Goal: Task Accomplishment & Management: Manage account settings

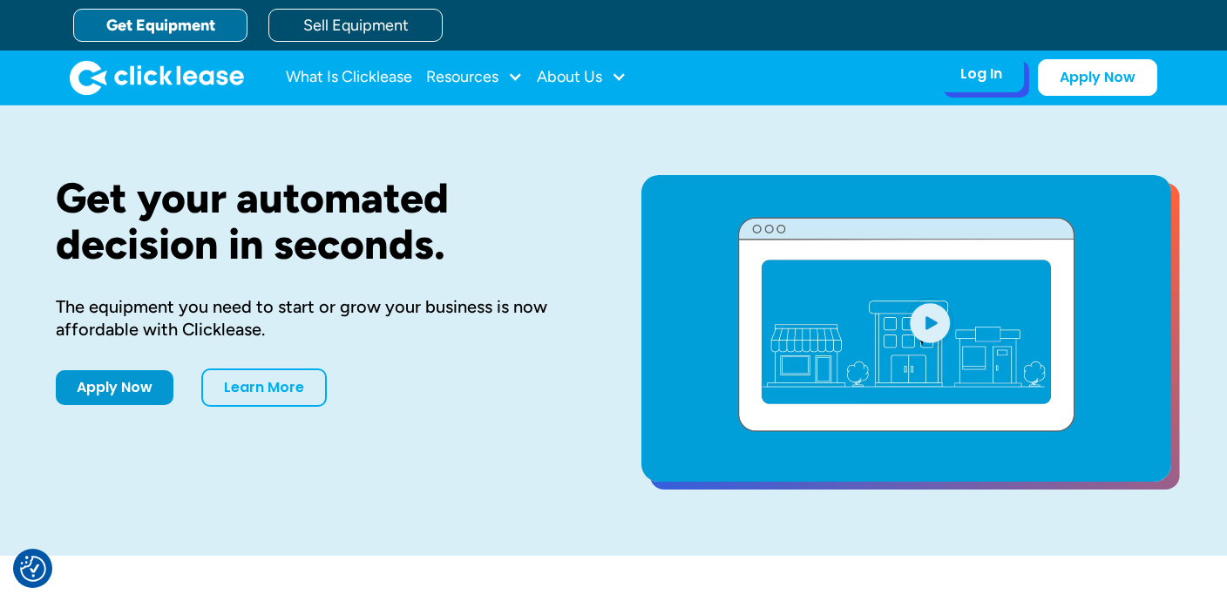
click at [961, 72] on div "Log In" at bounding box center [982, 73] width 42 height 17
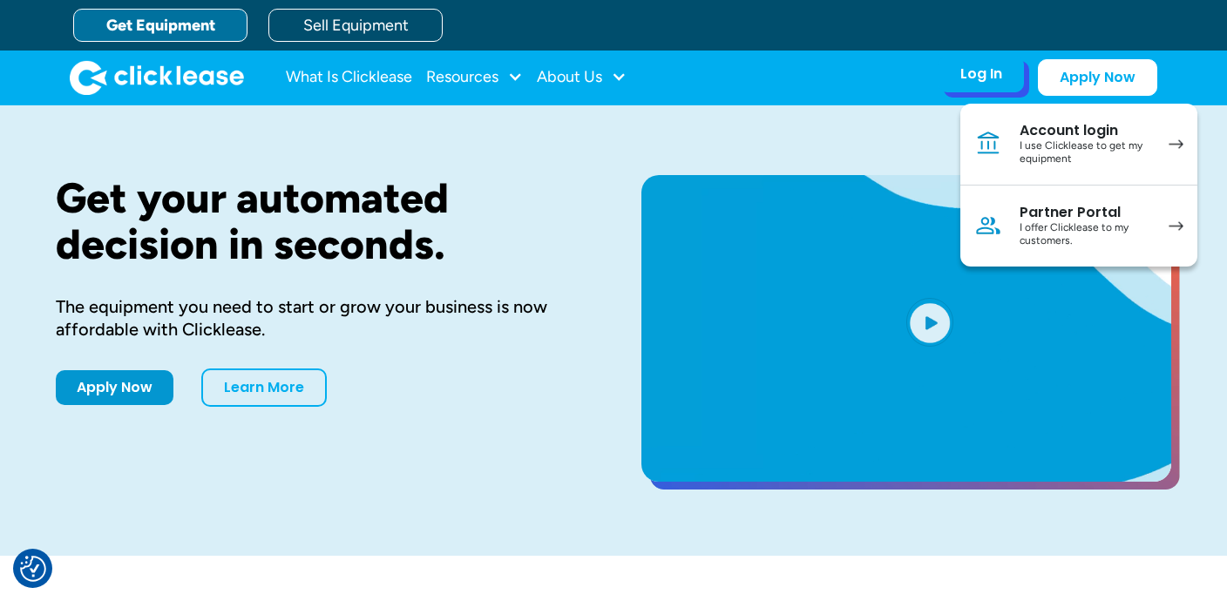
click at [1020, 231] on div "I offer Clicklease to my customers." at bounding box center [1086, 234] width 132 height 27
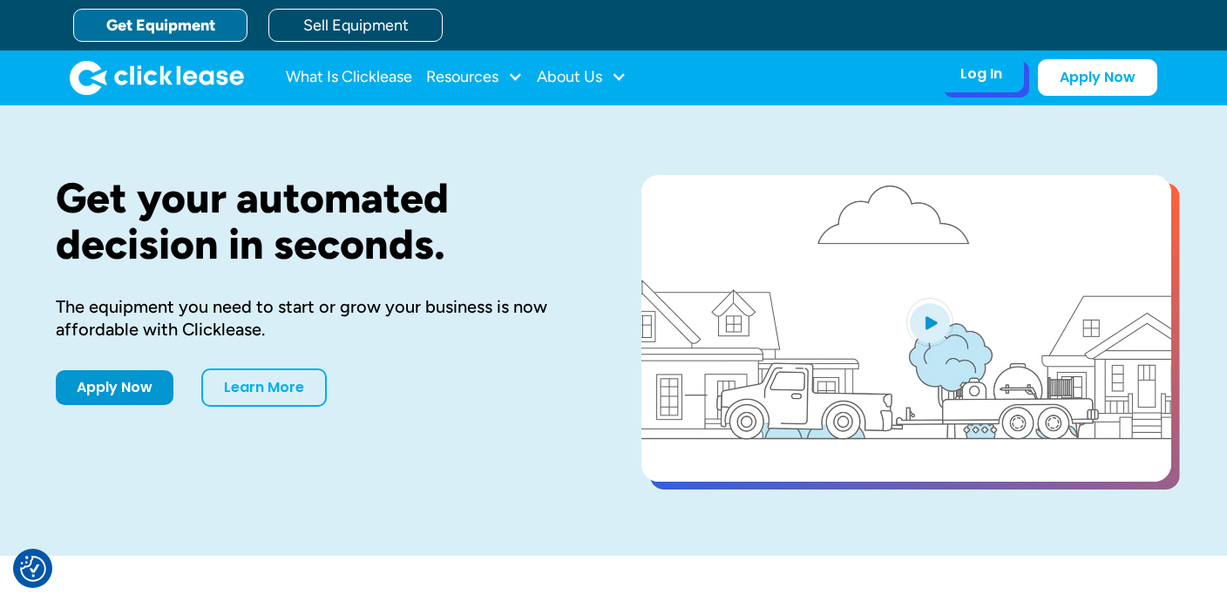
click at [981, 85] on div "Log In Account login I use Clicklease to get my equipment Partner Portal I offe…" at bounding box center [981, 74] width 85 height 37
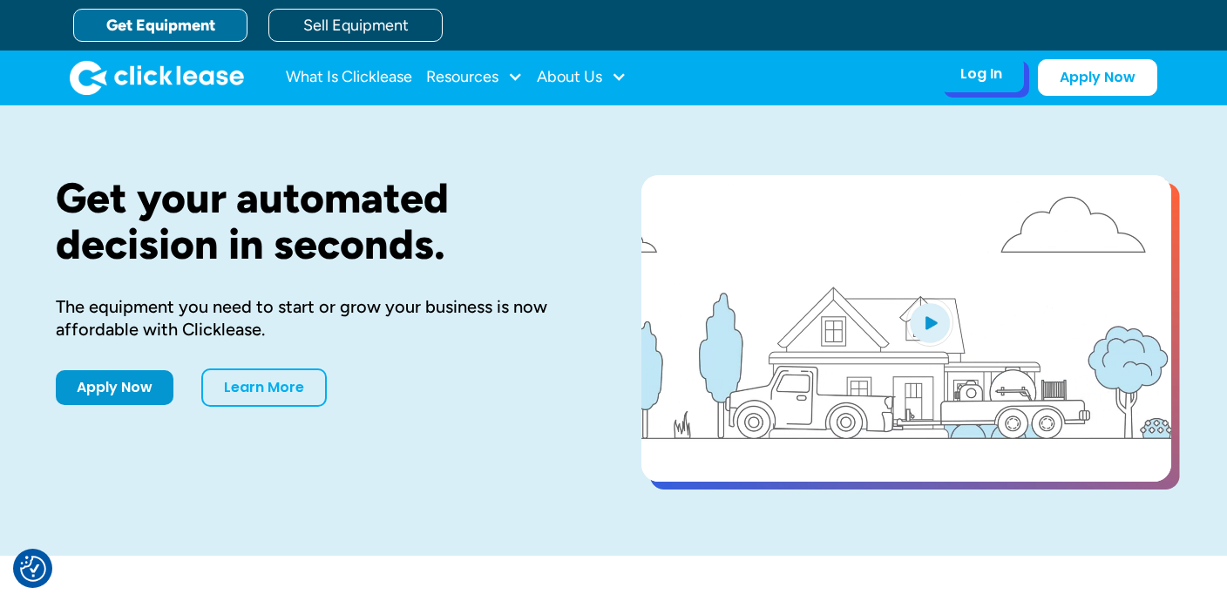
click at [983, 71] on div "Log In" at bounding box center [982, 73] width 42 height 17
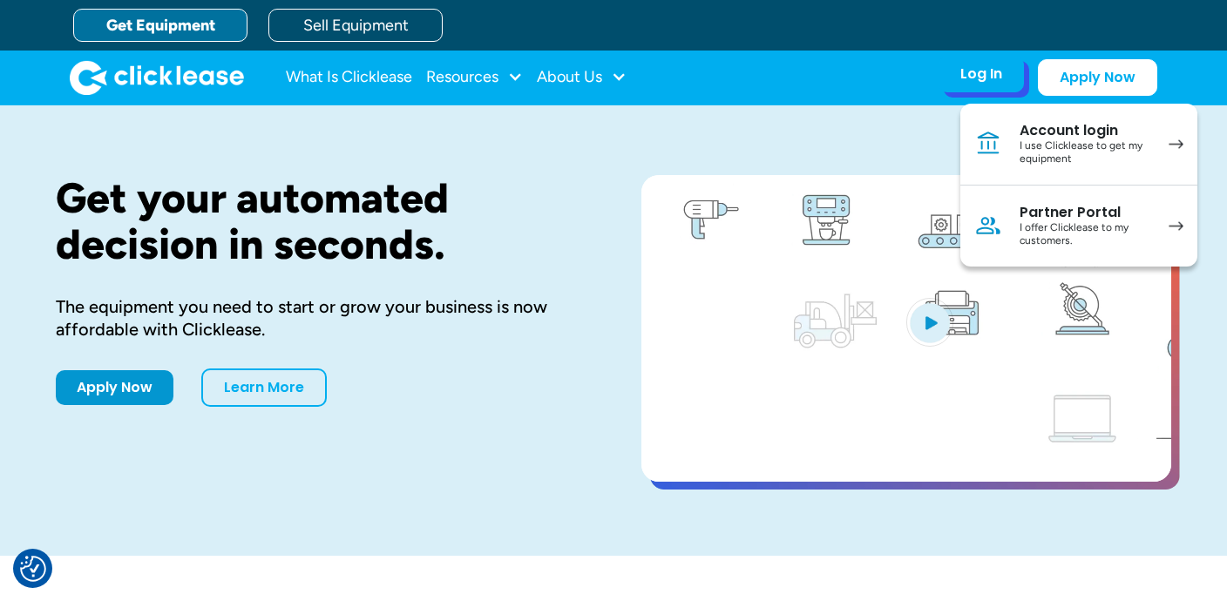
click at [1029, 224] on div "I offer Clicklease to my customers." at bounding box center [1086, 234] width 132 height 27
